Goal: Find specific page/section: Find specific page/section

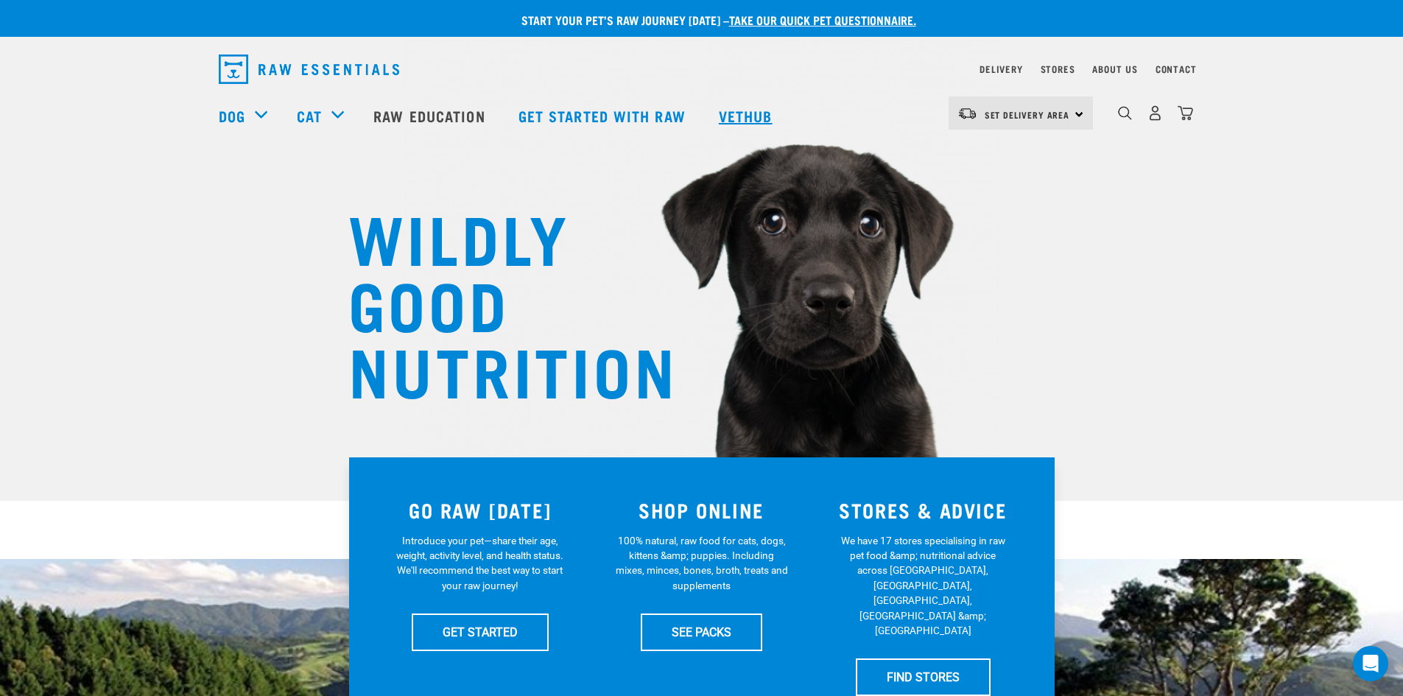
click at [757, 119] on link "Vethub" at bounding box center [747, 115] width 87 height 59
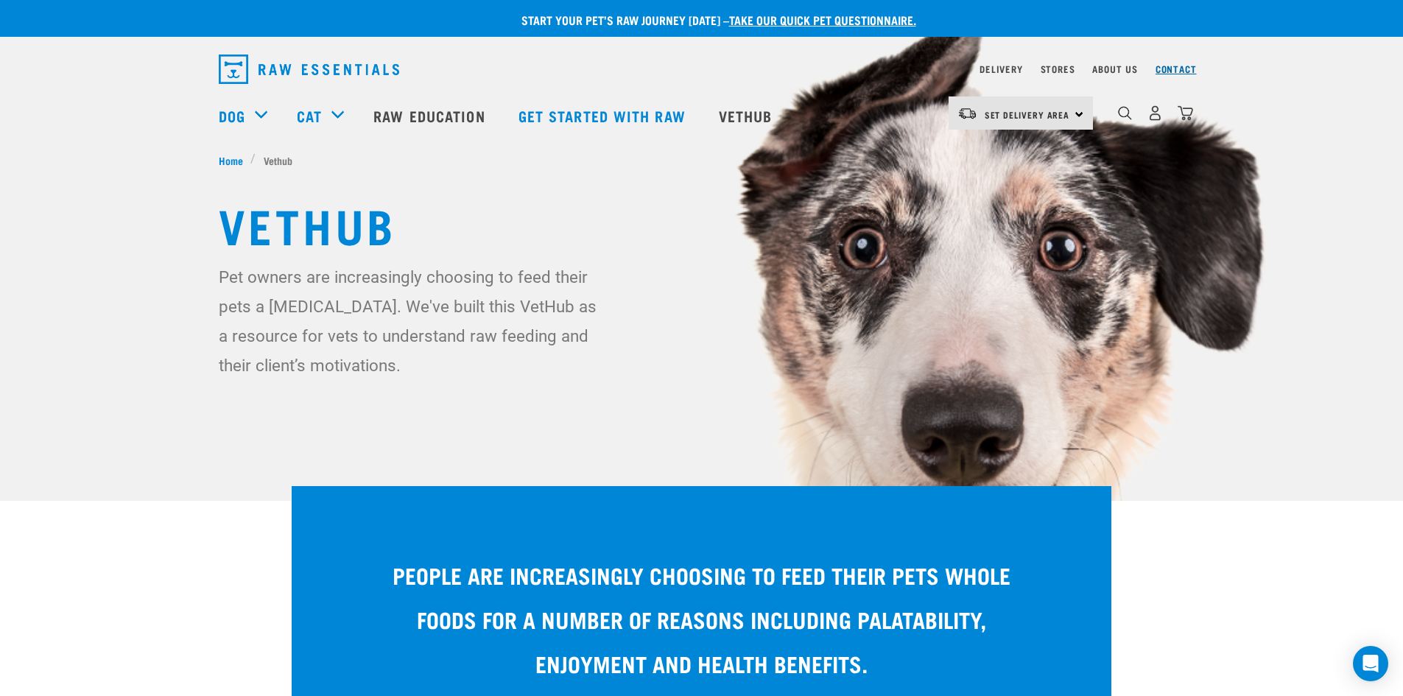
click at [1178, 66] on link "Contact" at bounding box center [1176, 68] width 41 height 5
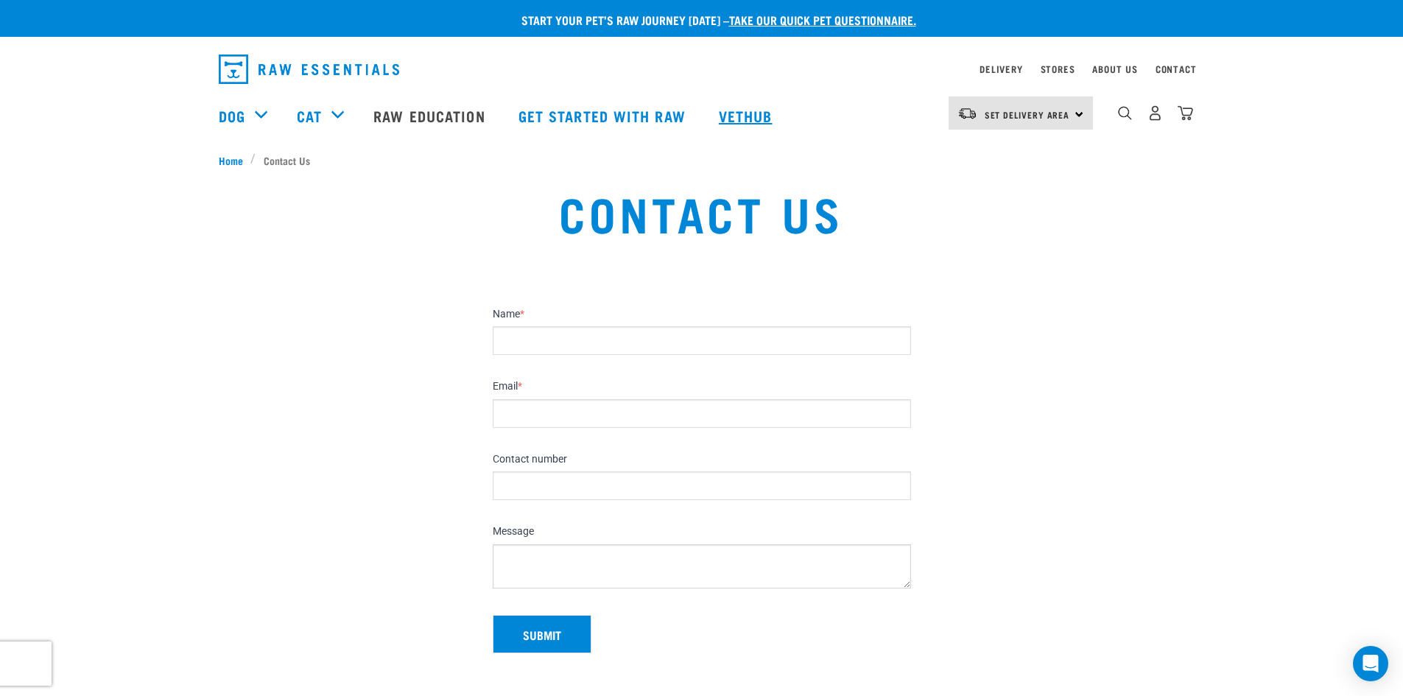
click at [709, 110] on link "Vethub" at bounding box center [747, 115] width 87 height 59
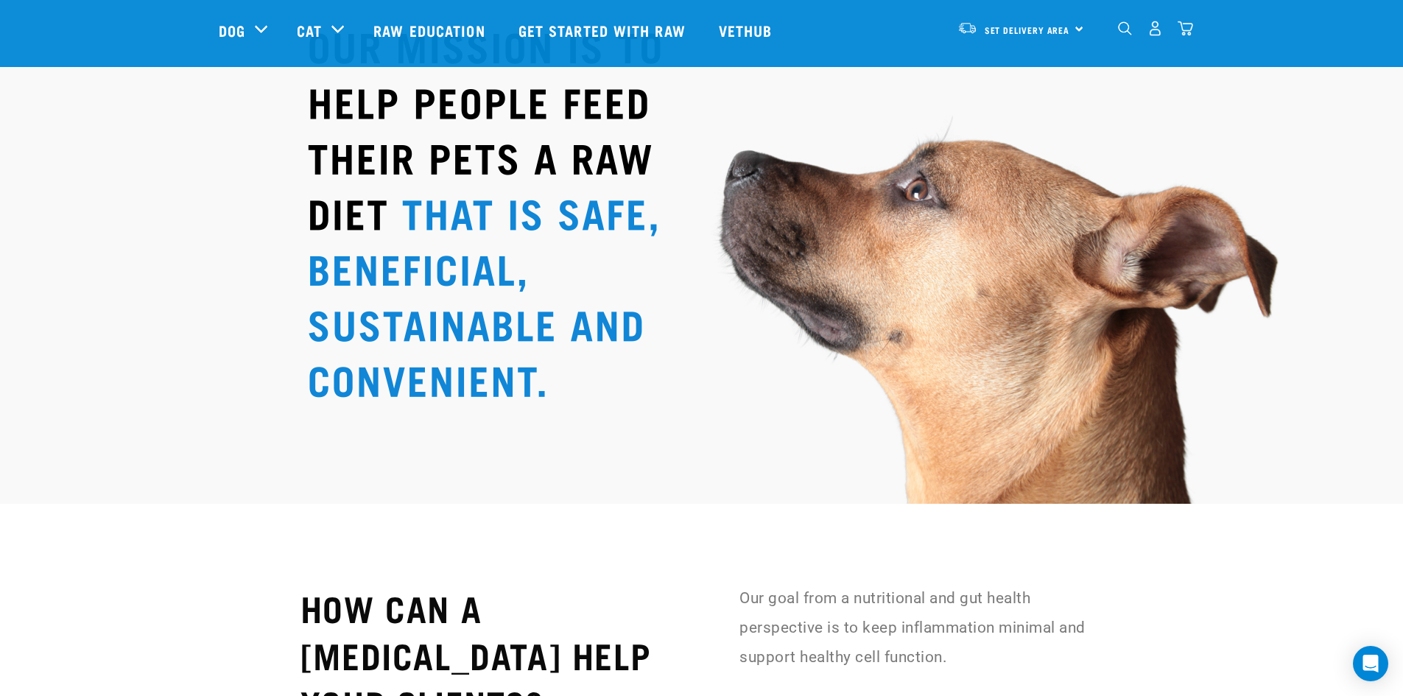
scroll to position [2873, 0]
